Goal: Information Seeking & Learning: Learn about a topic

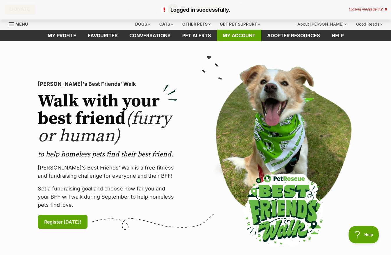
click at [235, 35] on link "My account" at bounding box center [239, 35] width 44 height 11
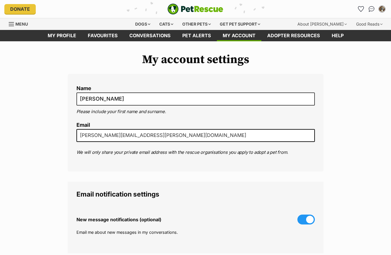
click at [97, 36] on link "Favourites" at bounding box center [103, 35] width 42 height 11
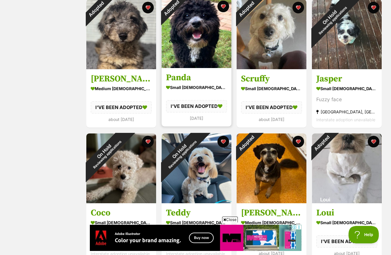
scroll to position [339, 0]
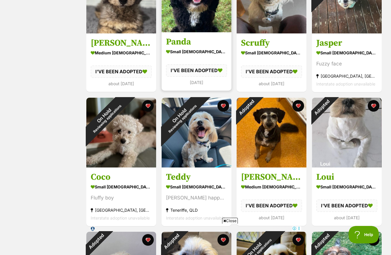
scroll to position [343, 0]
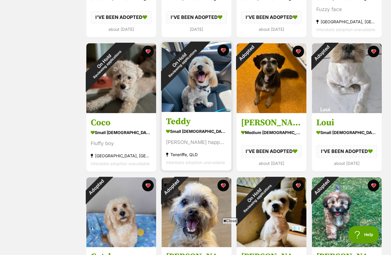
click at [188, 81] on div "On Hold Reviewing applications" at bounding box center [181, 61] width 38 height 38
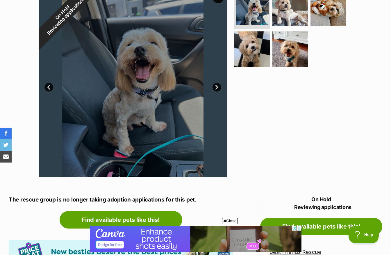
scroll to position [16, 0]
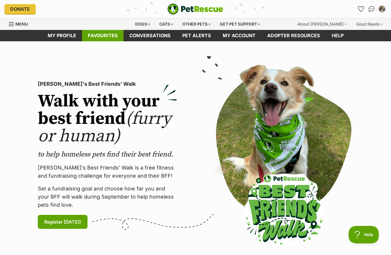
click at [110, 38] on link "Favourites" at bounding box center [103, 35] width 42 height 11
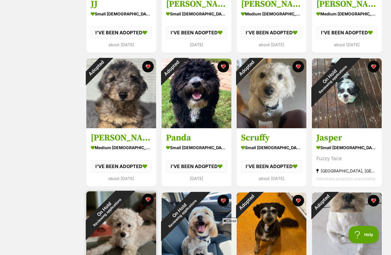
click at [129, 226] on html at bounding box center [196, 226] width 212 height 0
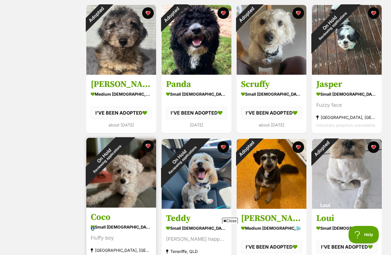
click at [122, 176] on div "On Hold Reviewing applications" at bounding box center [105, 157] width 38 height 38
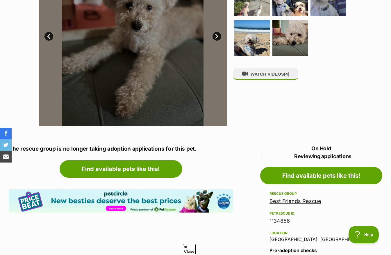
click at [291, 201] on link "Best Friends Rescue" at bounding box center [296, 201] width 52 height 6
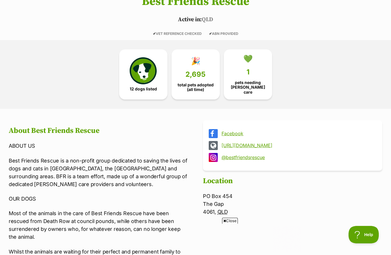
scroll to position [223, 0]
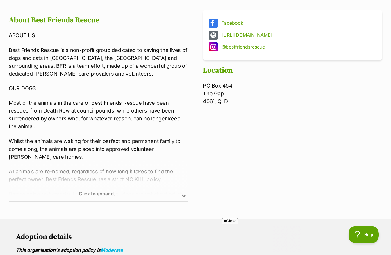
click at [145, 191] on div "Click to expand..." at bounding box center [98, 178] width 179 height 45
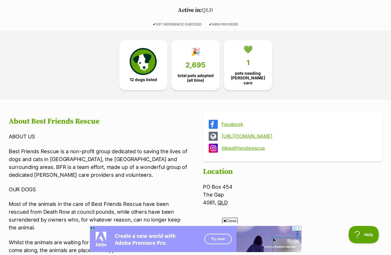
scroll to position [123, 0]
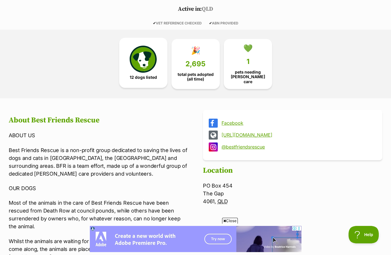
click at [143, 66] on img at bounding box center [143, 59] width 27 height 27
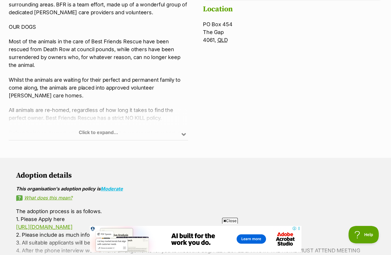
scroll to position [4, 0]
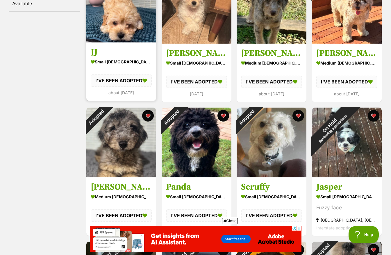
scroll to position [144, 0]
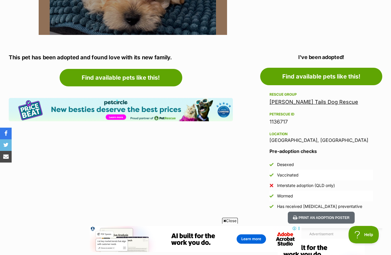
click at [311, 102] on link "[PERSON_NAME] Tails Dog Rescue" at bounding box center [314, 102] width 89 height 6
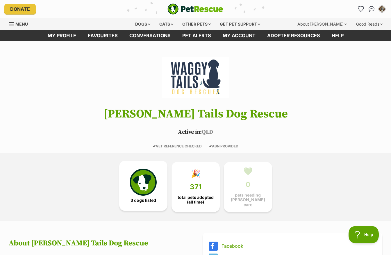
click at [139, 188] on img at bounding box center [143, 182] width 27 height 27
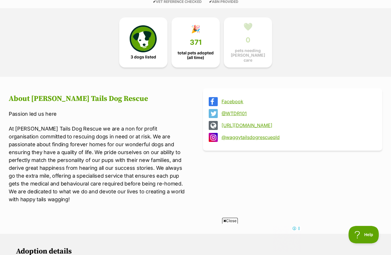
scroll to position [143, 0]
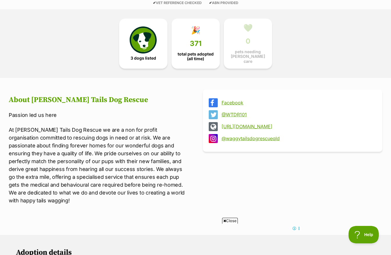
click at [238, 100] on link "Facebook" at bounding box center [298, 102] width 153 height 5
